Goal: Task Accomplishment & Management: Manage account settings

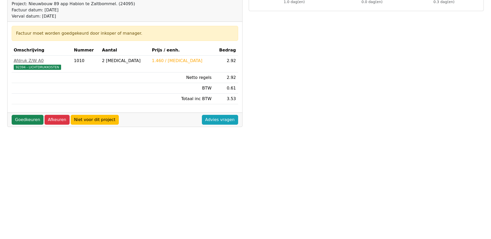
scroll to position [15, 0]
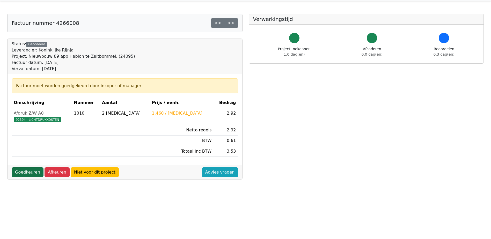
click at [23, 172] on link "Goedkeuren" at bounding box center [28, 173] width 32 height 10
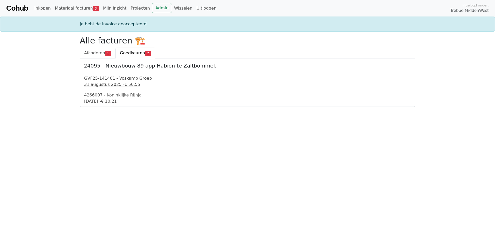
click at [113, 81] on div "GVF25-141401 - Voskamp Groep" at bounding box center [247, 78] width 327 height 6
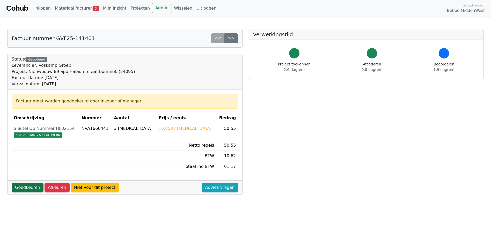
click at [30, 188] on link "Goedkeuren" at bounding box center [28, 188] width 32 height 10
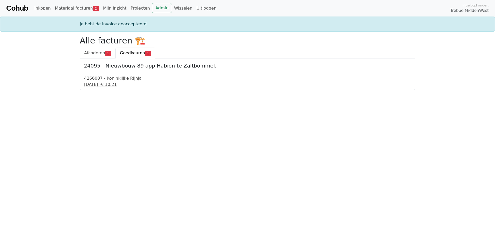
click at [100, 80] on div "4266007 - Koninklijke Rijnja" at bounding box center [247, 78] width 327 height 6
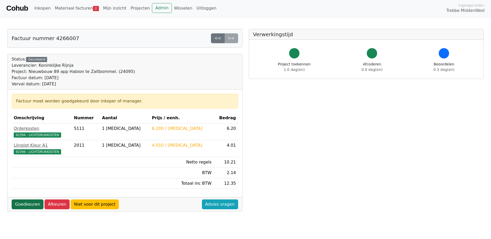
click at [26, 200] on link "Goedkeuren" at bounding box center [28, 205] width 32 height 10
